Goal: Information Seeking & Learning: Learn about a topic

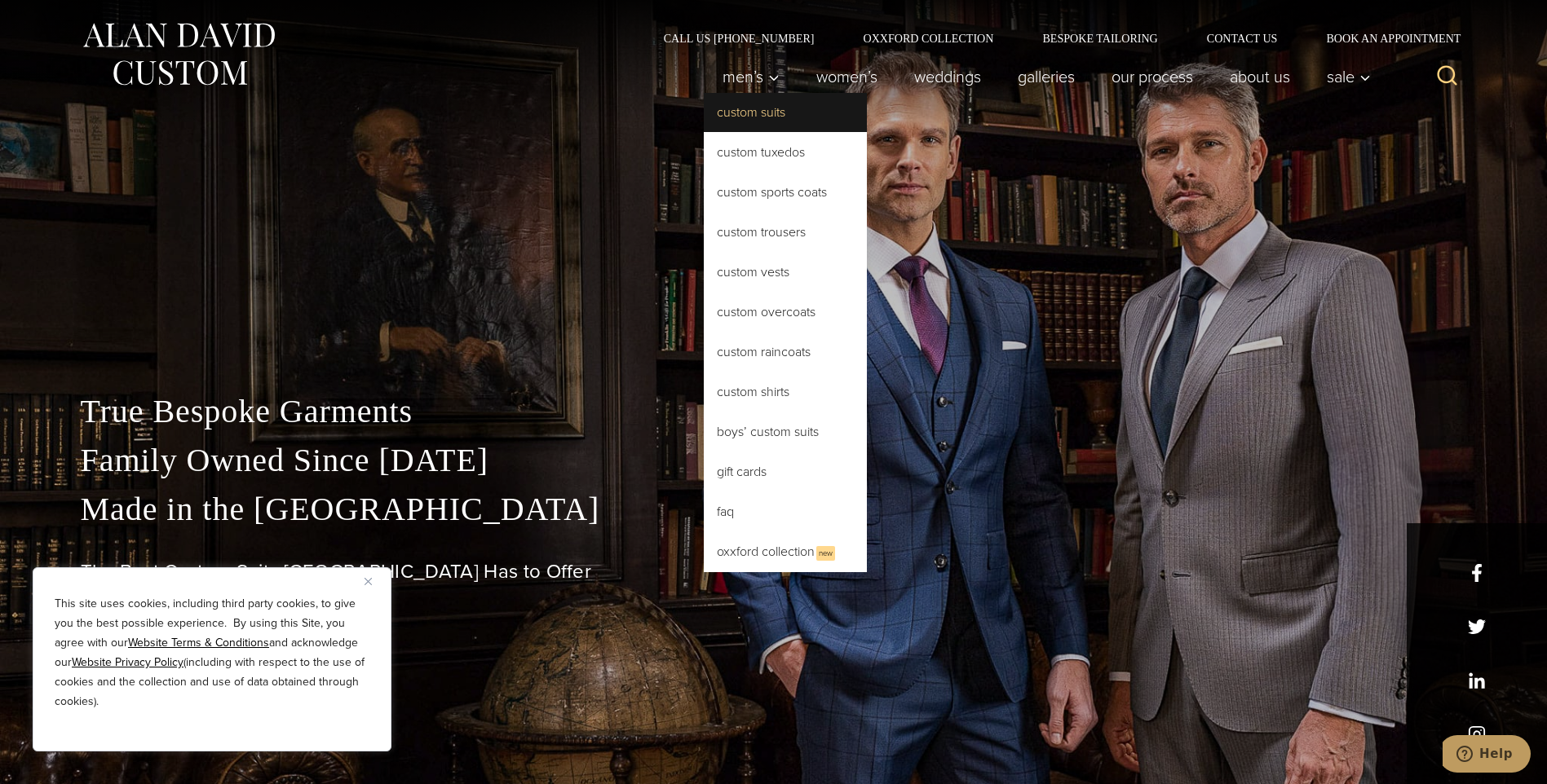
click at [749, 107] on link "Custom Suits" at bounding box center [785, 112] width 163 height 39
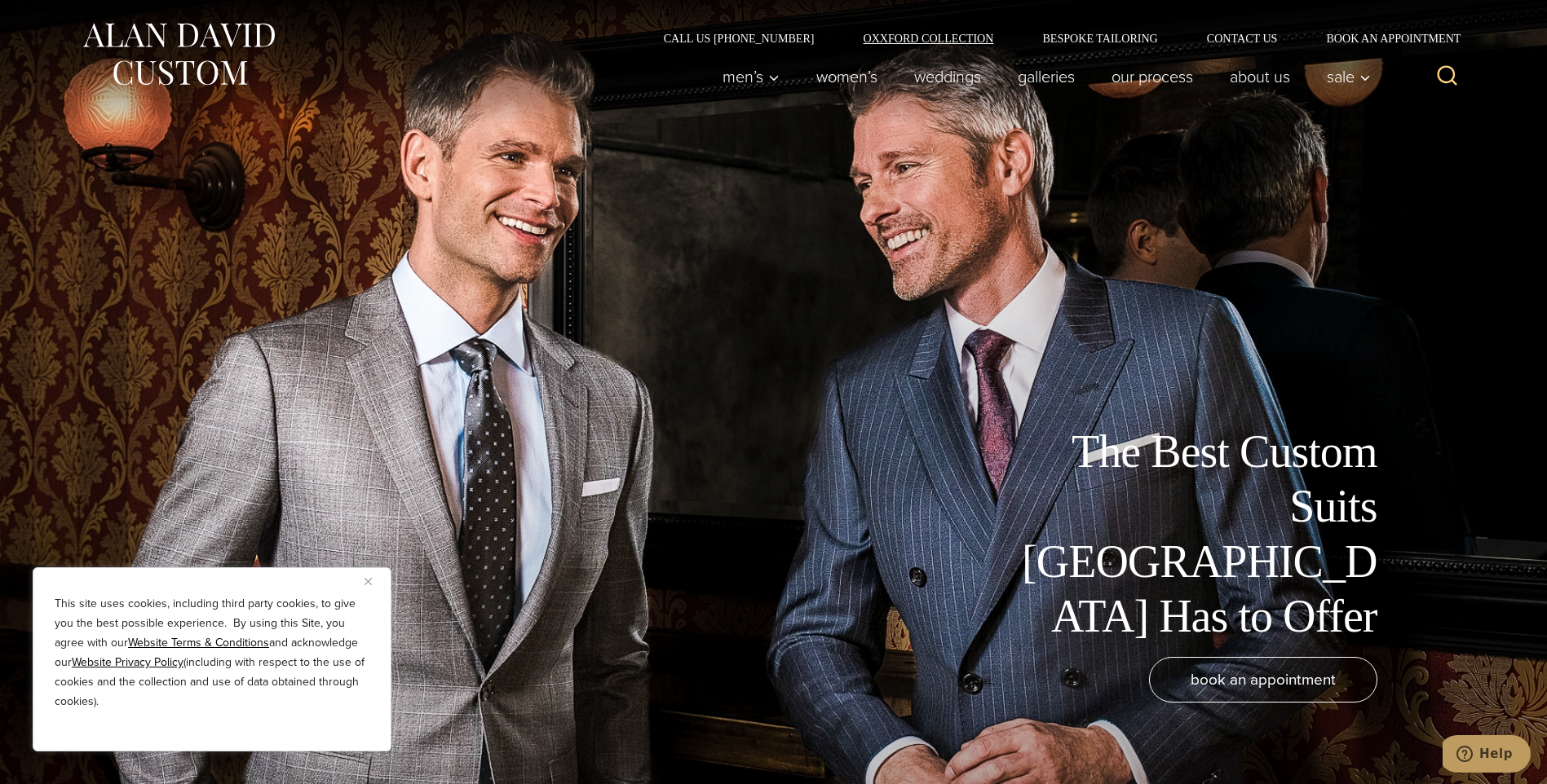
click at [930, 40] on link "Oxxford Collection" at bounding box center [928, 38] width 180 height 12
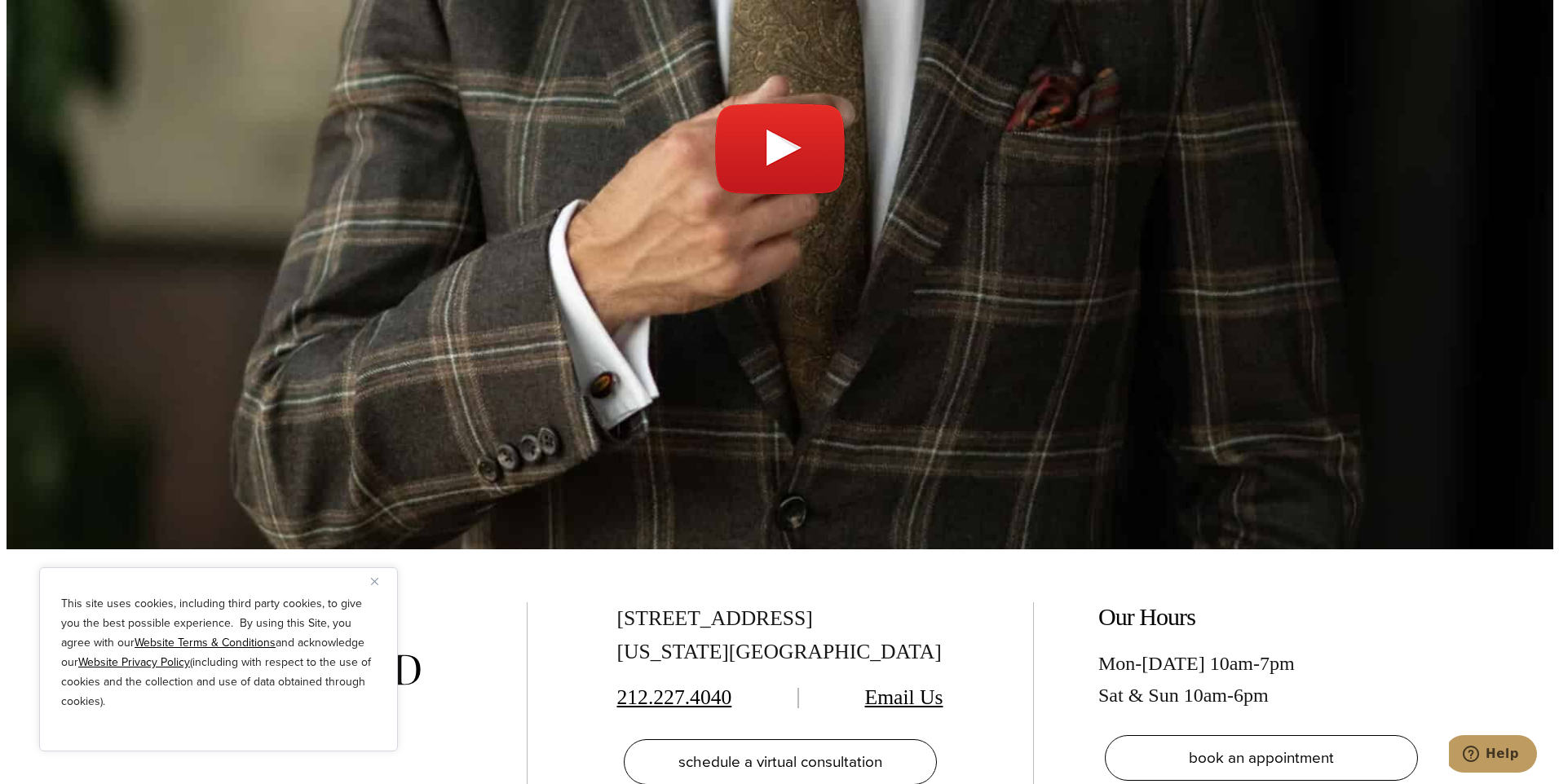
scroll to position [6277, 0]
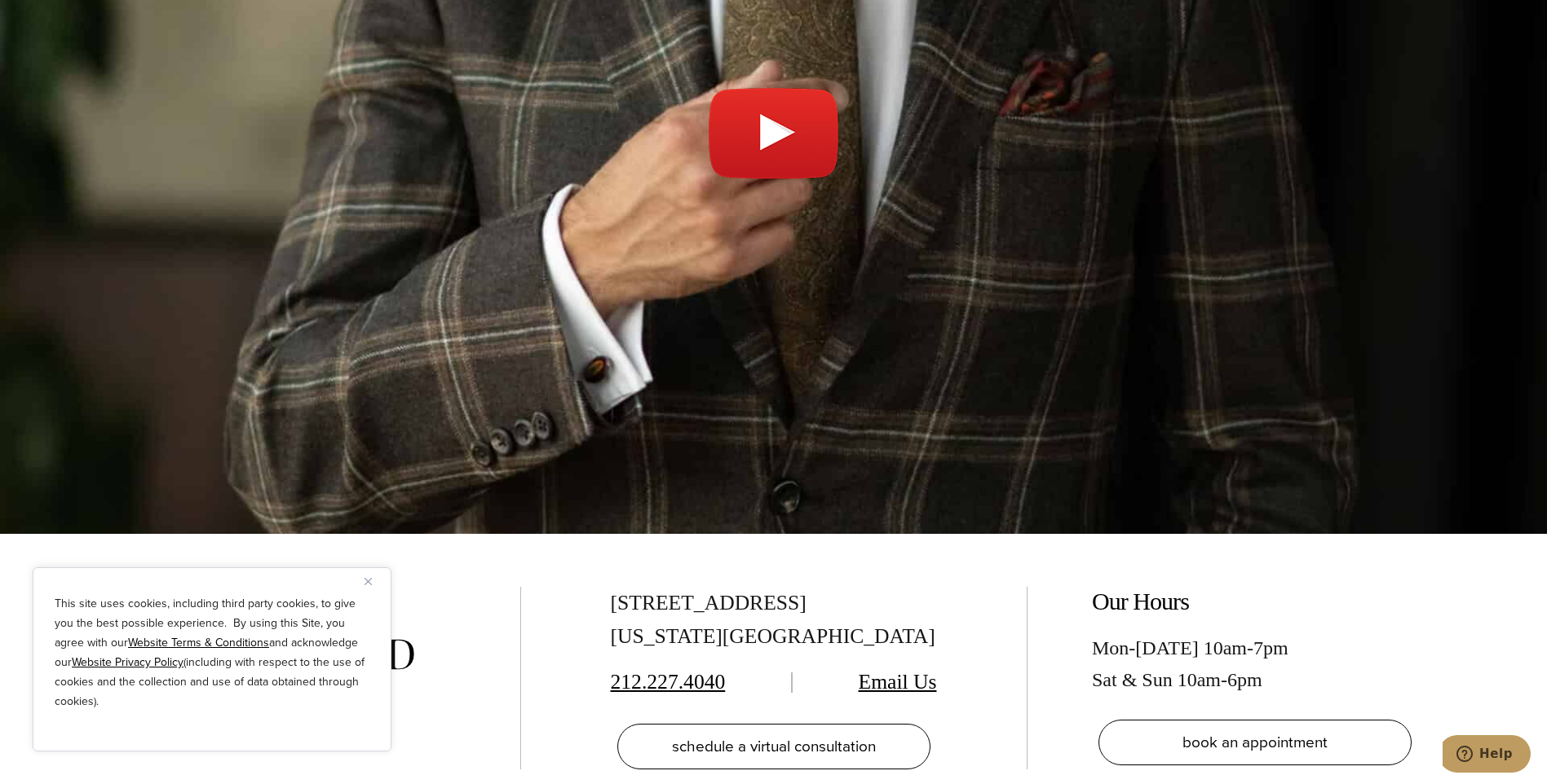
click at [771, 37] on link "Play video" at bounding box center [774, 142] width 1547 height 743
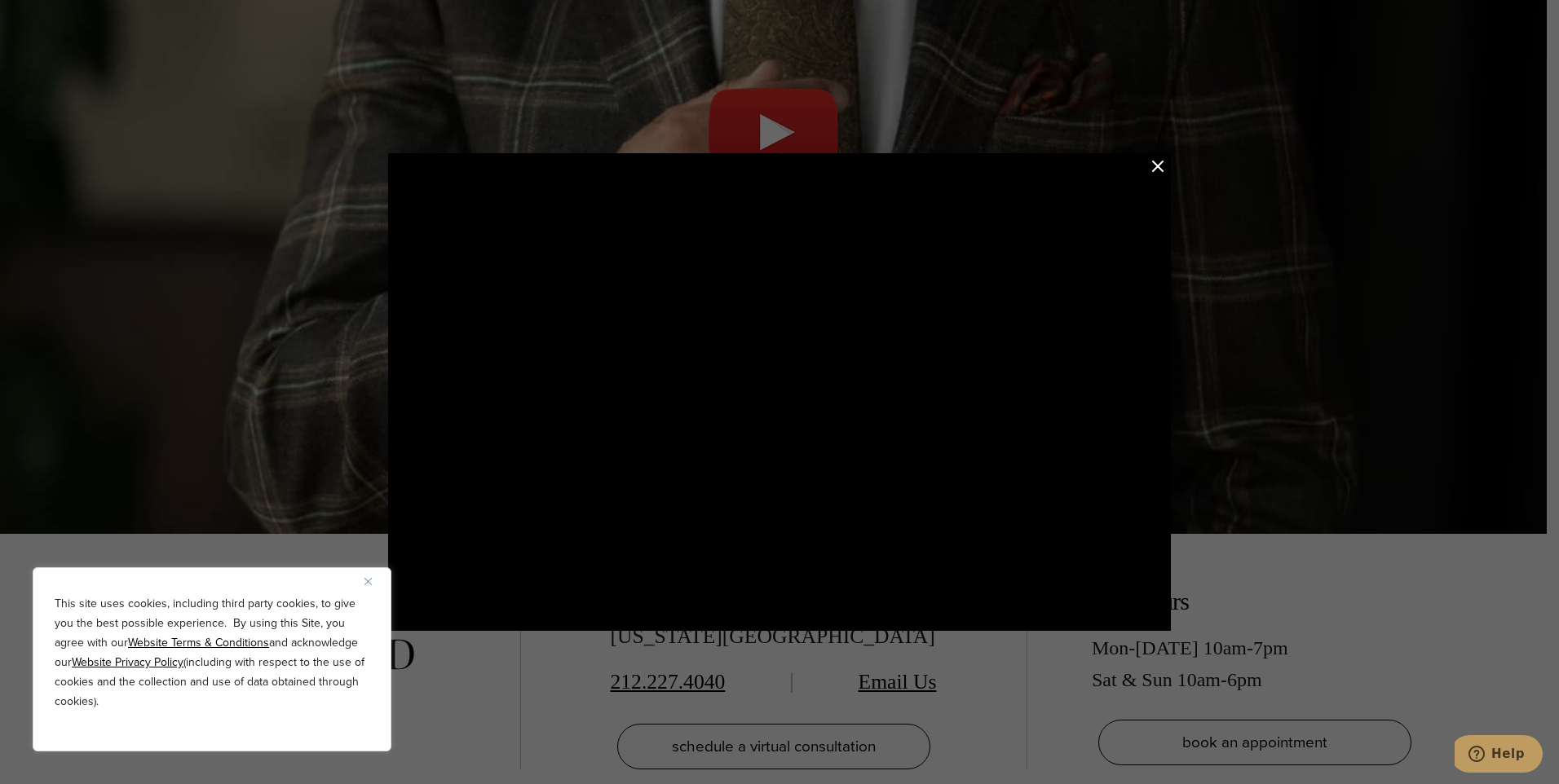
click at [1149, 161] on button "Close Modal" at bounding box center [1157, 166] width 20 height 20
